Goal: Task Accomplishment & Management: Manage account settings

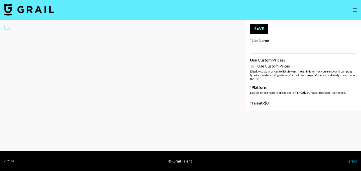
select select "Brand"
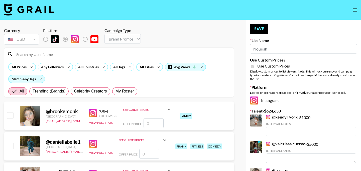
type input "Nourish"
checkbox input "true"
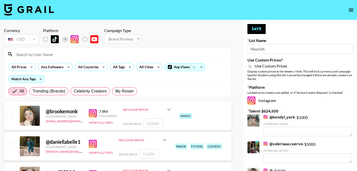
click at [132, 54] on input at bounding box center [120, 54] width 215 height 8
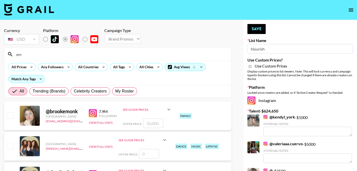
type input "e"
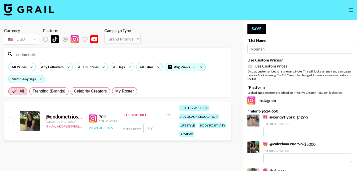
type input "endometrio"
drag, startPoint x: 91, startPoint y: 128, endPoint x: 8, endPoint y: 121, distance: 83.2
click at [8, 121] on input "checkbox" at bounding box center [10, 121] width 6 height 6
checkbox input "true"
type input "900"
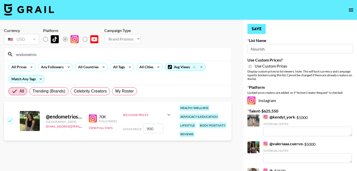
click at [254, 31] on button "Save" at bounding box center [257, 29] width 18 height 10
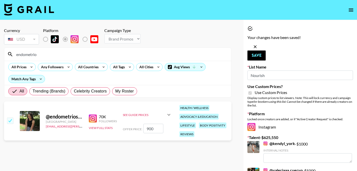
click at [98, 56] on input "endometrio" at bounding box center [120, 54] width 215 height 8
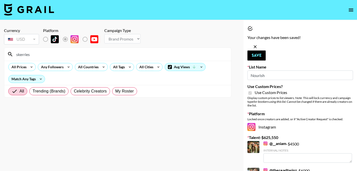
drag, startPoint x: 16, startPoint y: 113, endPoint x: 11, endPoint y: 117, distance: 6.2
click at [11, 117] on section "Currency USD USD ​ Platform Campaign Type Choose Type... Song Promos Brand Prom…" at bounding box center [118, 89] width 228 height 131
click at [46, 55] on input "skerries" at bounding box center [120, 54] width 215 height 8
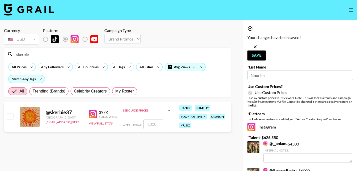
type input "skerbie"
click at [10, 117] on input "checkbox" at bounding box center [10, 116] width 6 height 6
checkbox input "true"
type input "4000"
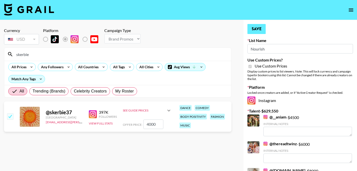
click at [254, 28] on button "Save" at bounding box center [257, 29] width 18 height 10
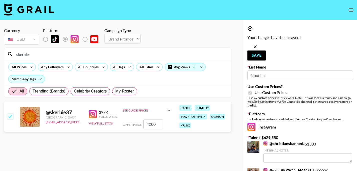
click at [101, 58] on input "skerbie" at bounding box center [120, 54] width 215 height 8
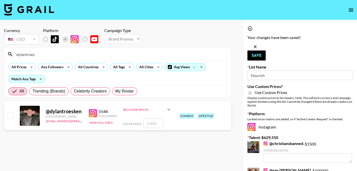
type input "dylantroes"
click at [9, 116] on input "checkbox" at bounding box center [10, 115] width 6 height 6
checkbox input "true"
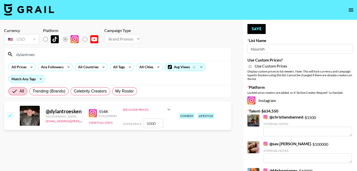
type input "5000"
click at [248, 32] on button "Save" at bounding box center [257, 29] width 18 height 10
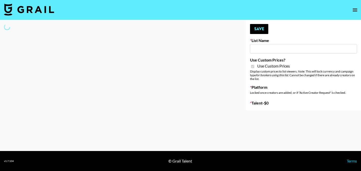
type input "Foreo Q4"
checkbox input "true"
select select "Song"
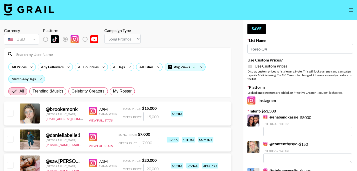
click at [113, 55] on input at bounding box center [120, 54] width 215 height 8
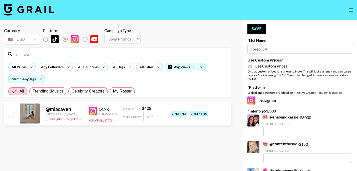
type input "miacave"
click at [11, 117] on div at bounding box center [10, 113] width 8 height 9
click at [10, 115] on input "checkbox" at bounding box center [10, 113] width 6 height 6
checkbox input "true"
type input "425"
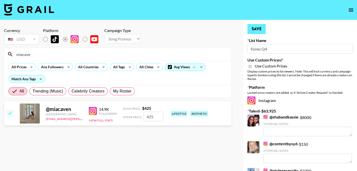
click at [262, 28] on button "Save" at bounding box center [257, 29] width 18 height 10
